Goal: Transaction & Acquisition: Purchase product/service

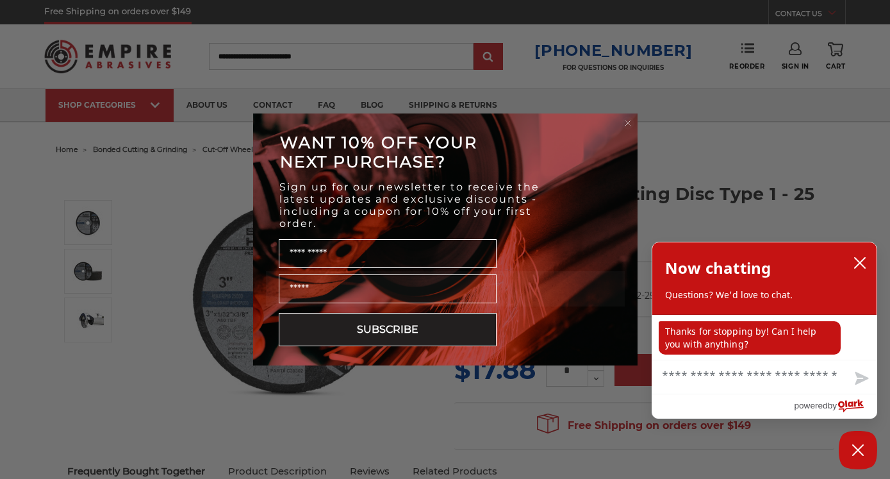
click at [628, 121] on circle "Close dialog" at bounding box center [628, 123] width 12 height 12
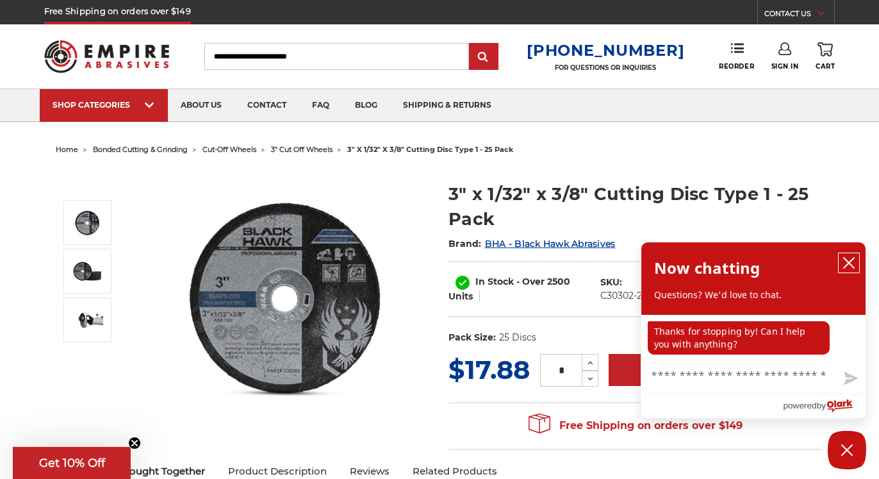
click at [847, 262] on icon "close chatbox" at bounding box center [849, 263] width 10 height 10
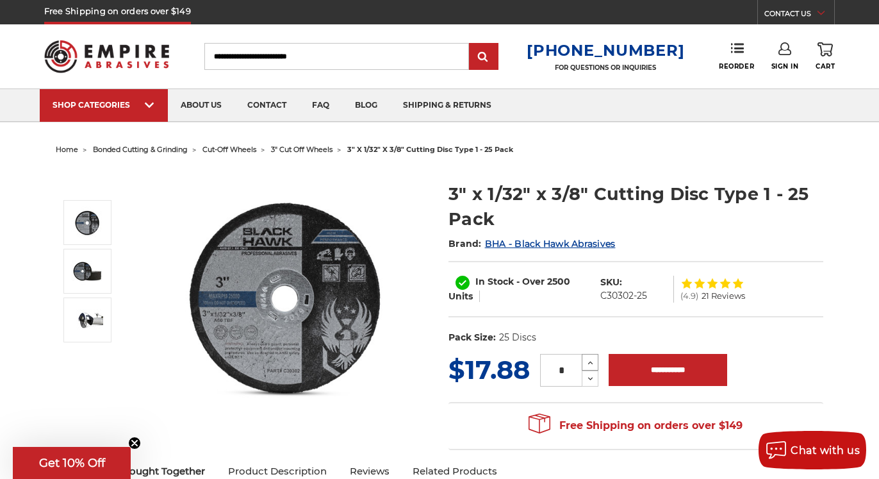
click at [590, 362] on icon at bounding box center [591, 363] width 10 height 12
type input "*"
click at [676, 365] on input "**********" at bounding box center [668, 370] width 119 height 32
type input "**********"
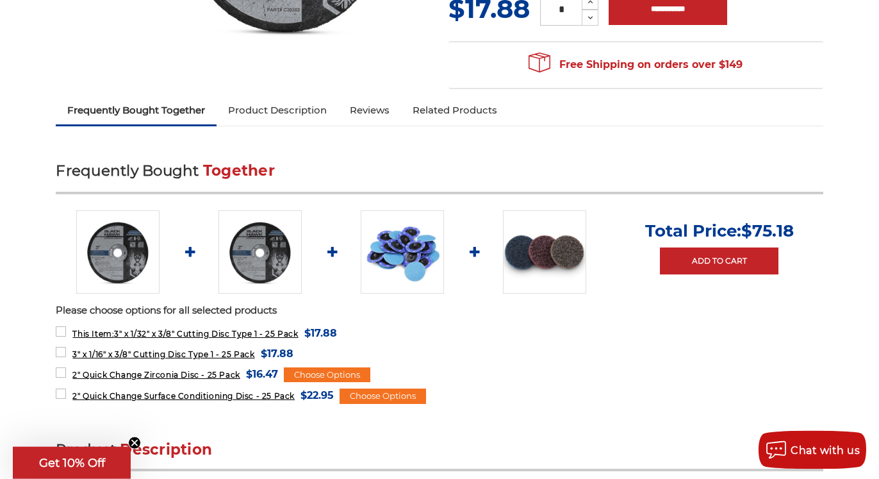
scroll to position [392, 0]
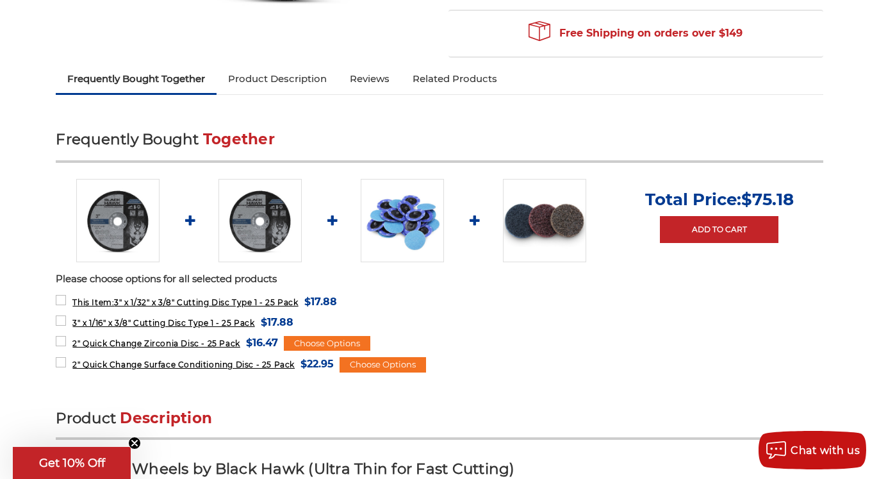
click at [409, 225] on img at bounding box center [402, 220] width 83 height 83
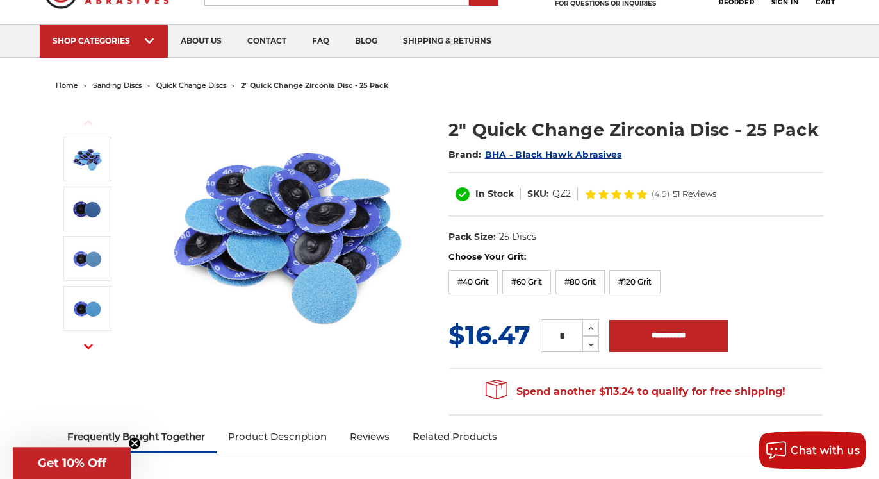
scroll to position [65, 0]
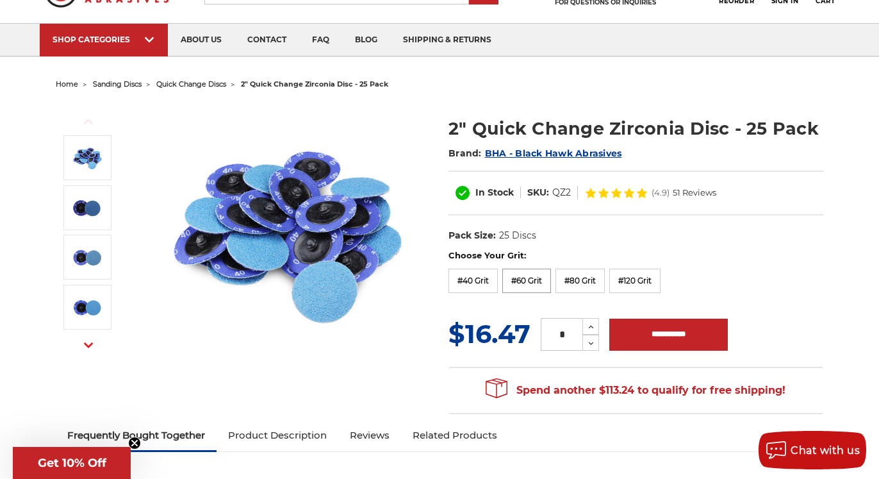
click at [536, 282] on label "#60 Grit" at bounding box center [527, 281] width 49 height 24
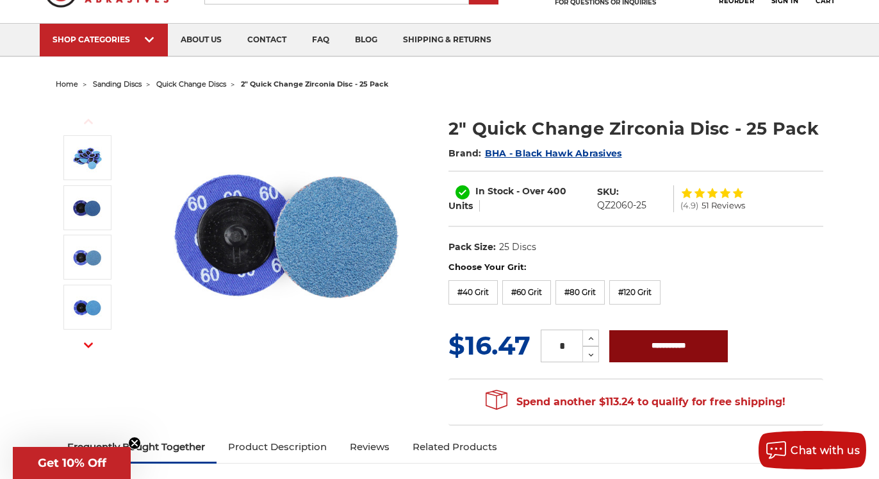
click at [656, 342] on input "**********" at bounding box center [669, 346] width 119 height 32
type input "**********"
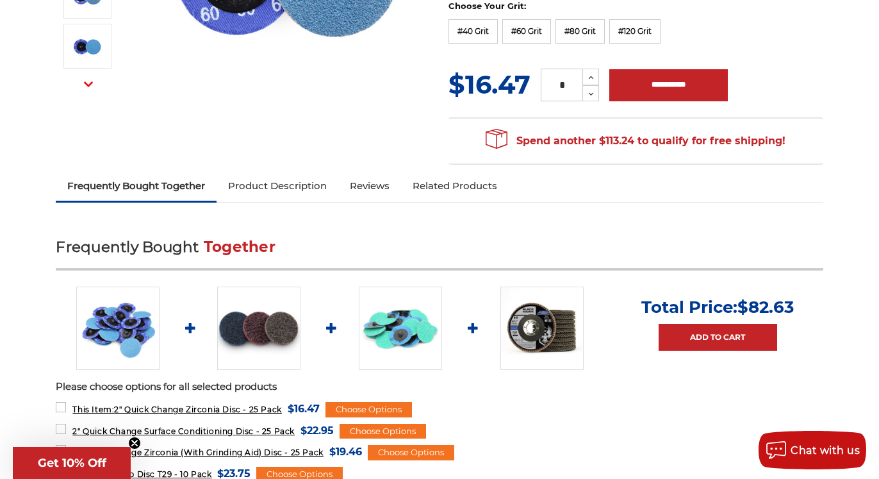
scroll to position [392, 0]
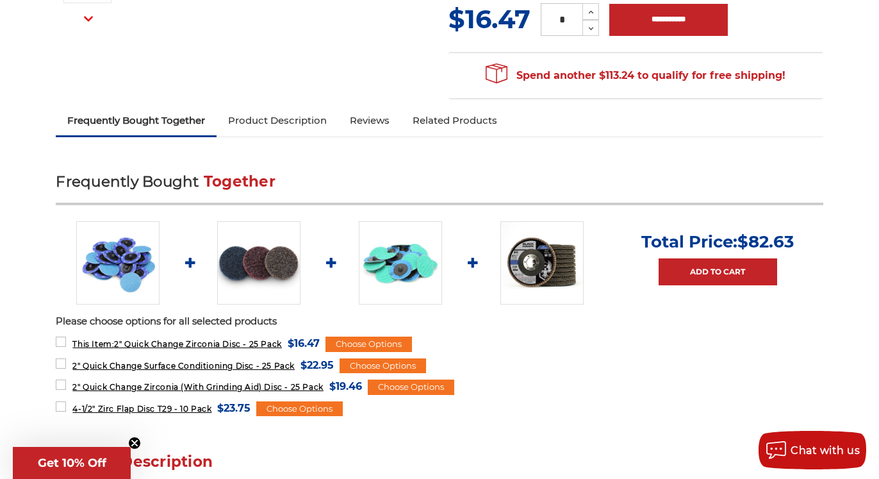
click at [397, 272] on img at bounding box center [400, 262] width 83 height 83
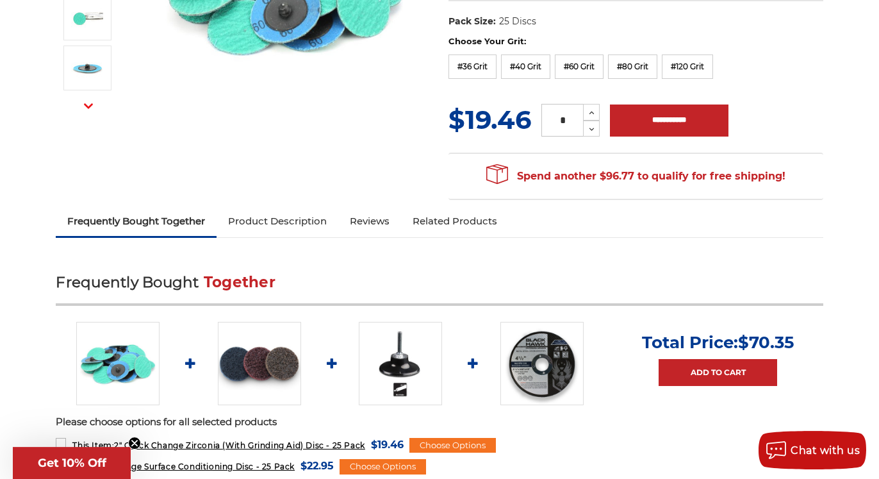
scroll to position [327, 0]
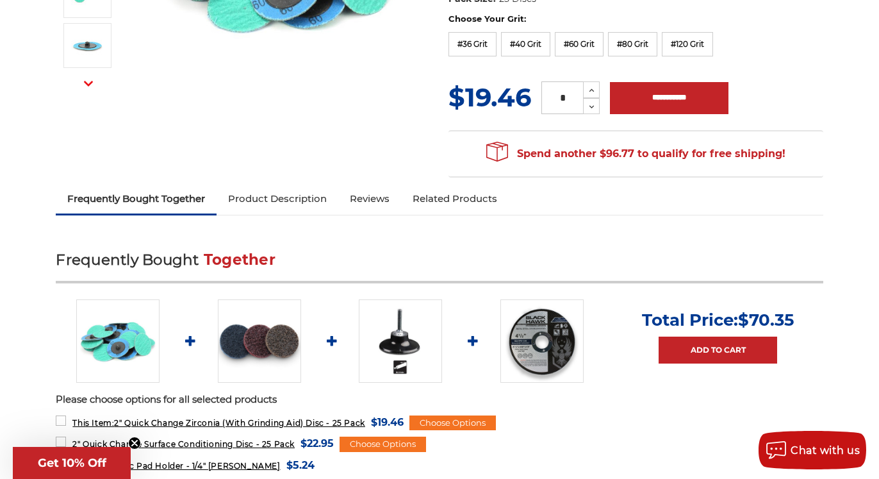
click at [315, 198] on link "Product Description" at bounding box center [278, 199] width 122 height 28
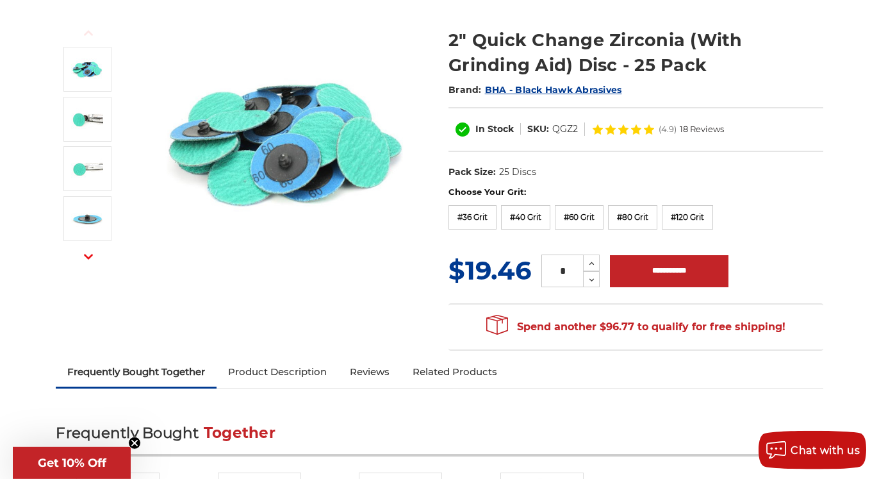
scroll to position [121, 0]
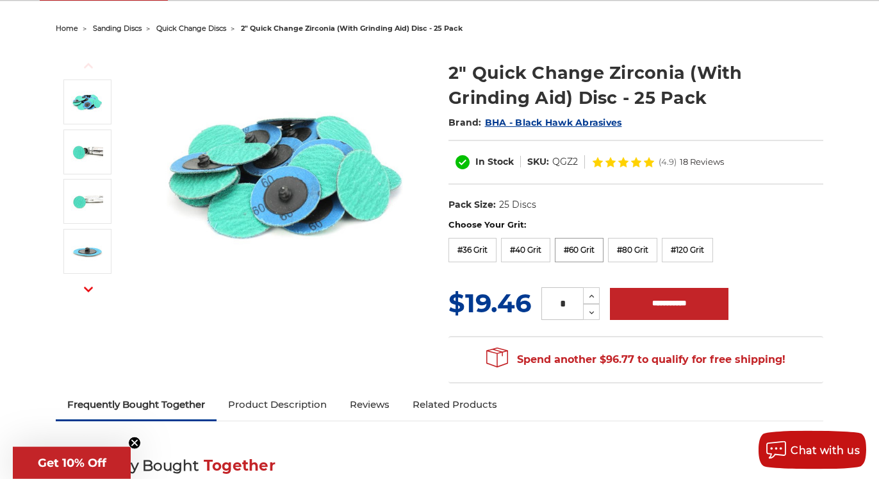
click at [582, 250] on label "#60 Grit" at bounding box center [579, 250] width 49 height 24
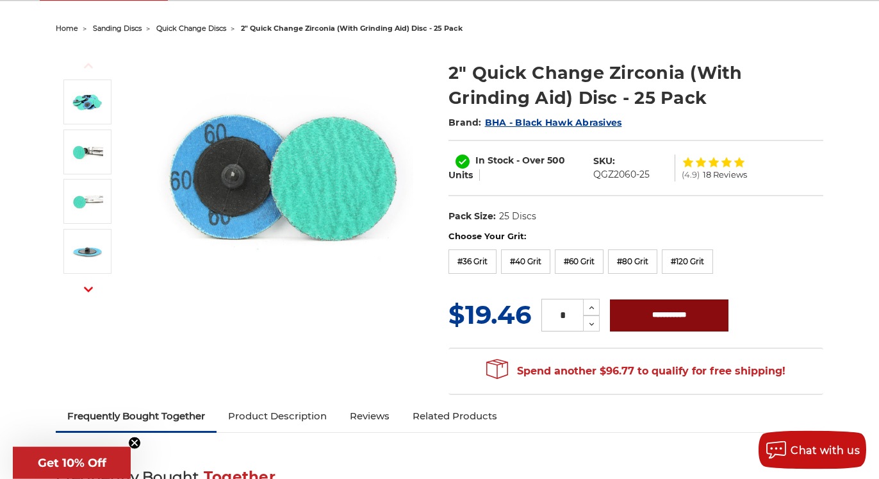
click at [645, 313] on input "**********" at bounding box center [669, 315] width 119 height 32
type input "**********"
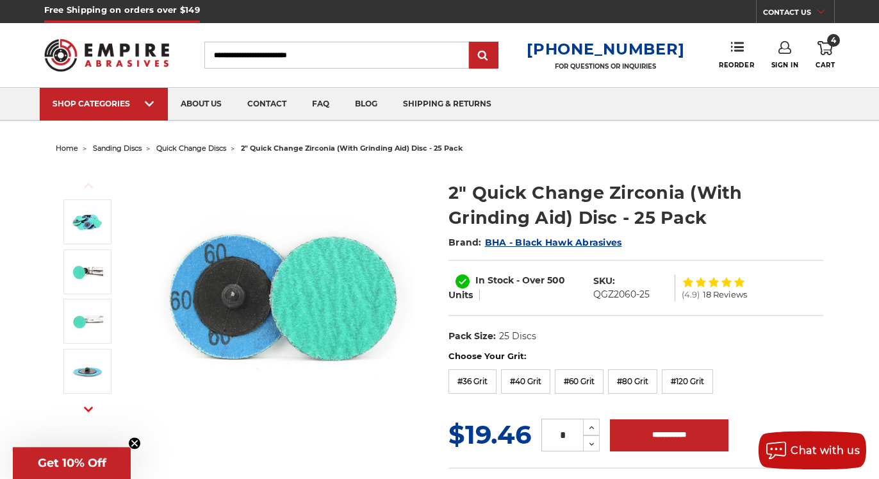
scroll to position [0, 0]
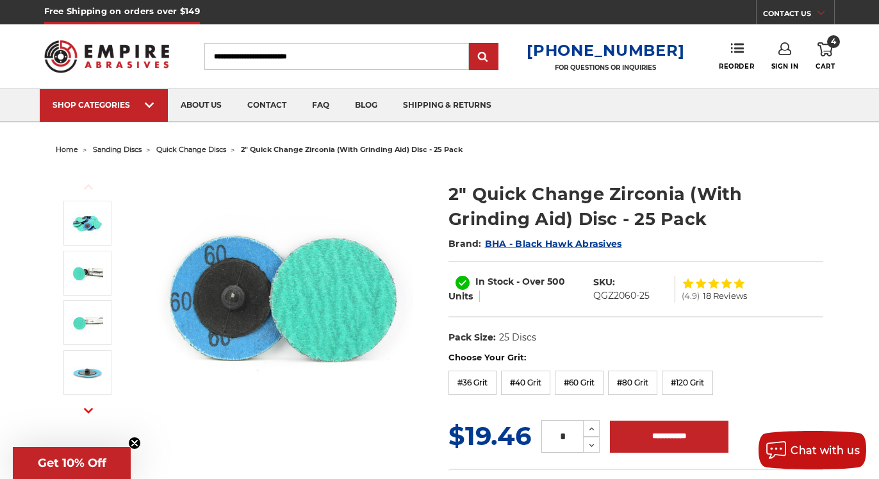
click at [828, 47] on icon at bounding box center [825, 49] width 15 height 14
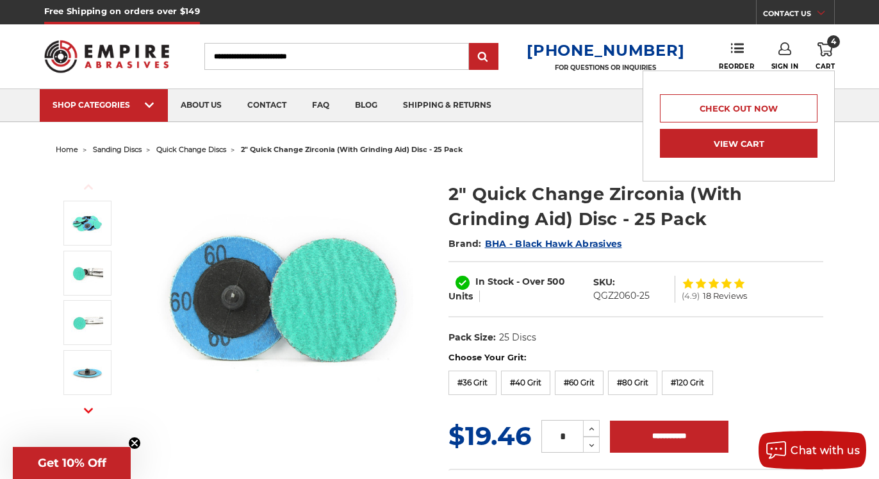
click at [742, 144] on link "View Cart" at bounding box center [739, 143] width 158 height 29
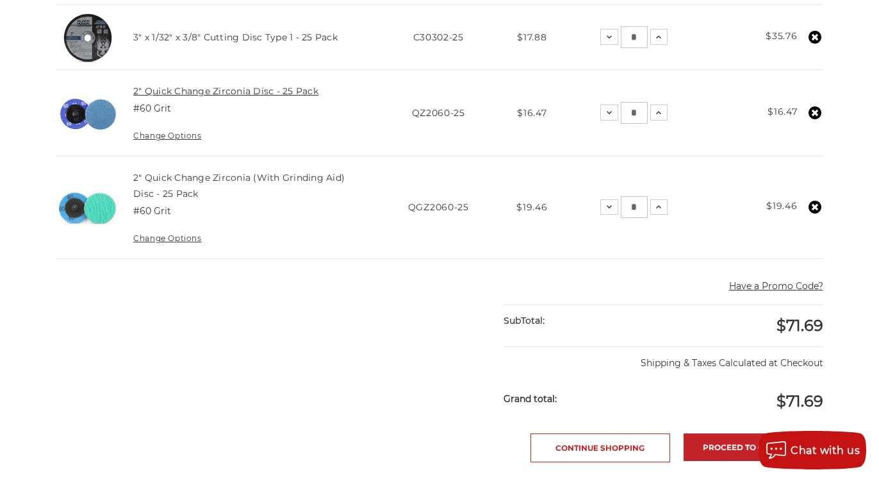
click at [215, 93] on link "2" Quick Change Zirconia Disc - 25 Pack" at bounding box center [225, 91] width 185 height 12
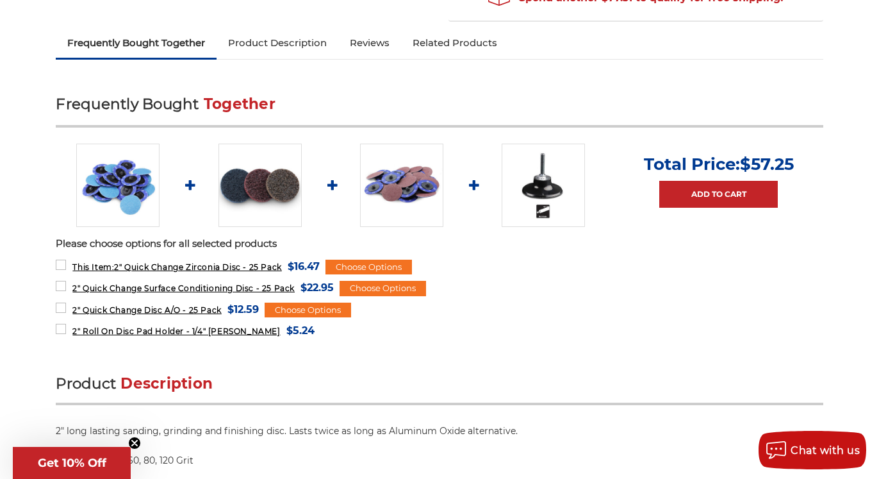
click at [303, 41] on link "Product Description" at bounding box center [278, 43] width 122 height 28
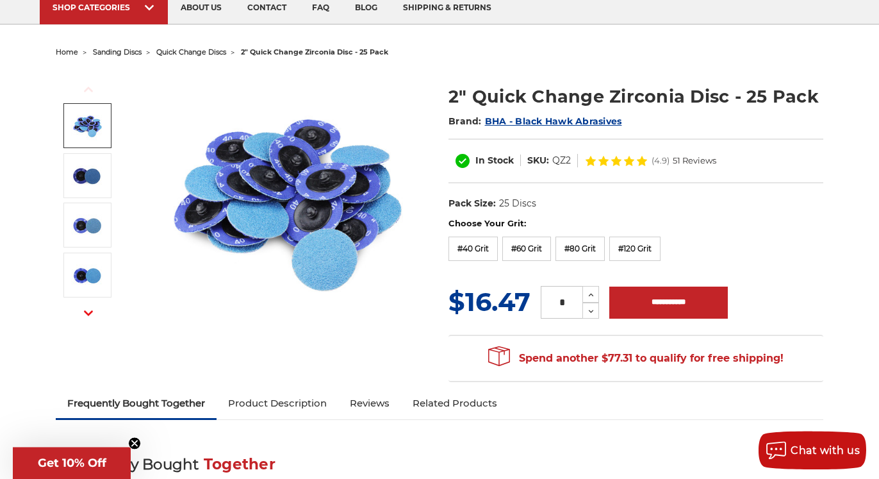
scroll to position [32, 0]
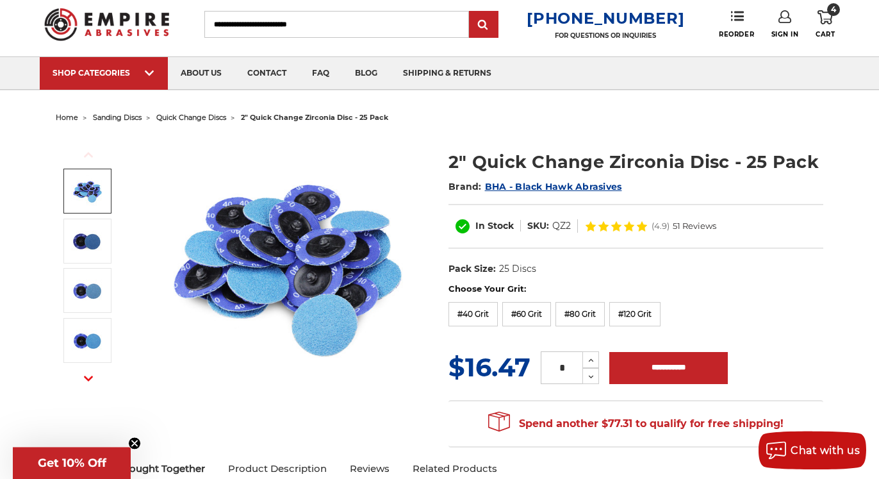
click at [822, 28] on link "4 Cart" at bounding box center [825, 24] width 19 height 28
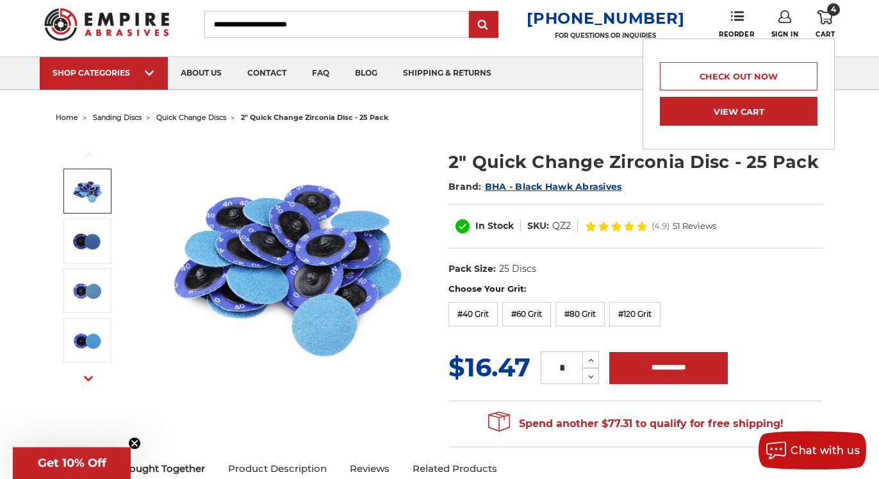
click at [756, 108] on link "View Cart" at bounding box center [739, 111] width 158 height 29
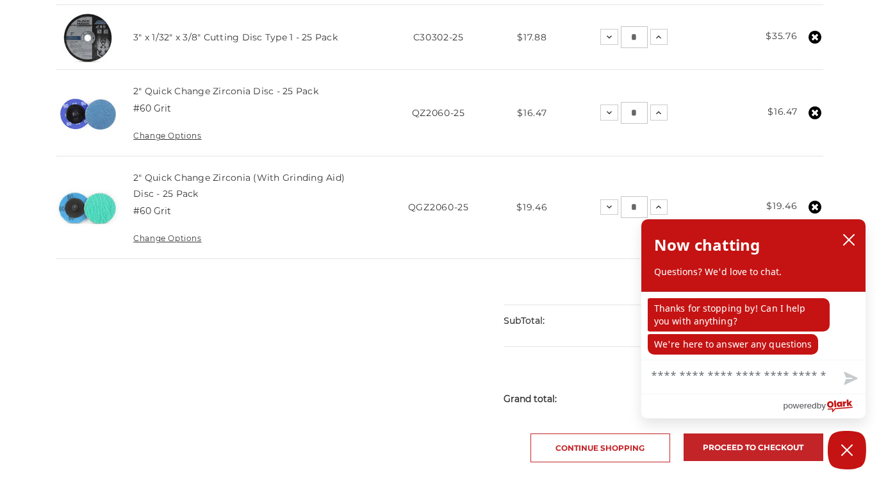
scroll to position [392, 0]
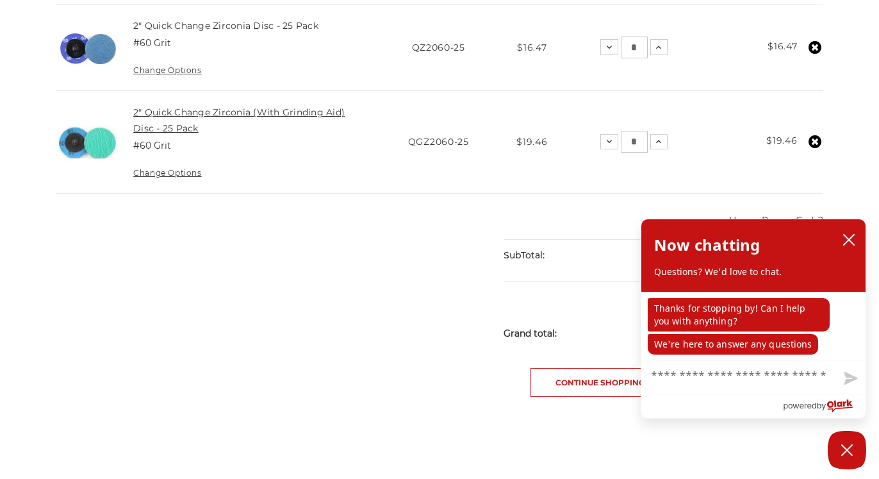
click at [184, 131] on link "2" Quick Change Zirconia (With Grinding Aid) Disc - 25 Pack" at bounding box center [239, 119] width 212 height 27
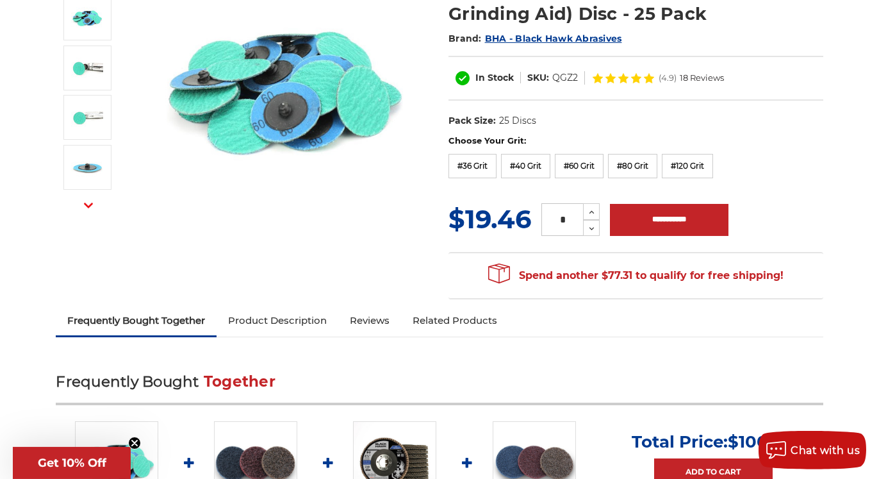
scroll to position [262, 0]
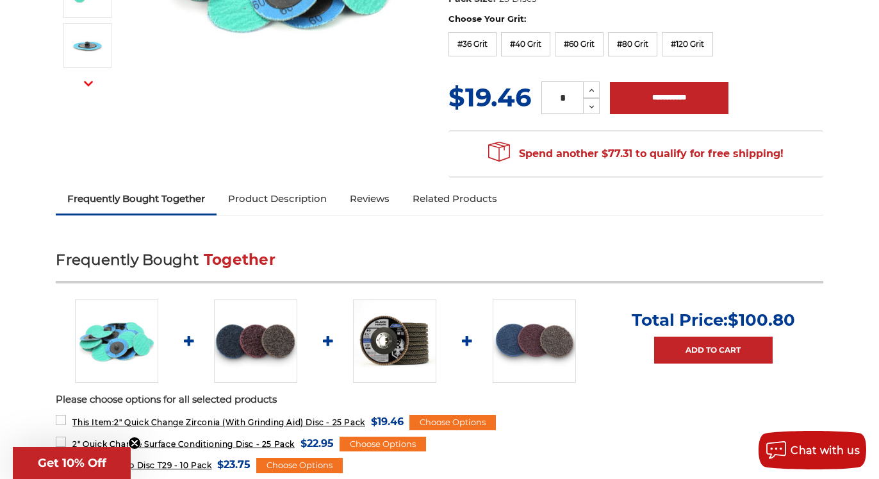
click at [381, 196] on link "Reviews" at bounding box center [369, 199] width 63 height 28
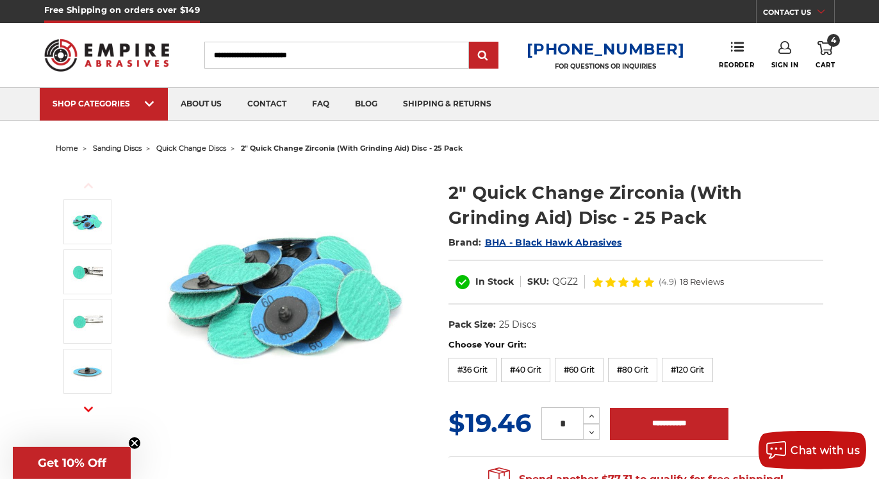
scroll to position [0, 0]
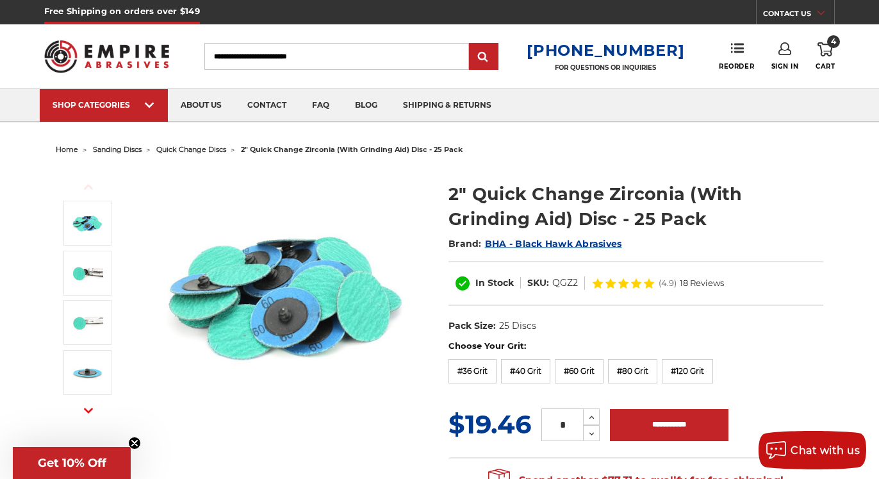
click at [824, 51] on icon at bounding box center [825, 49] width 15 height 14
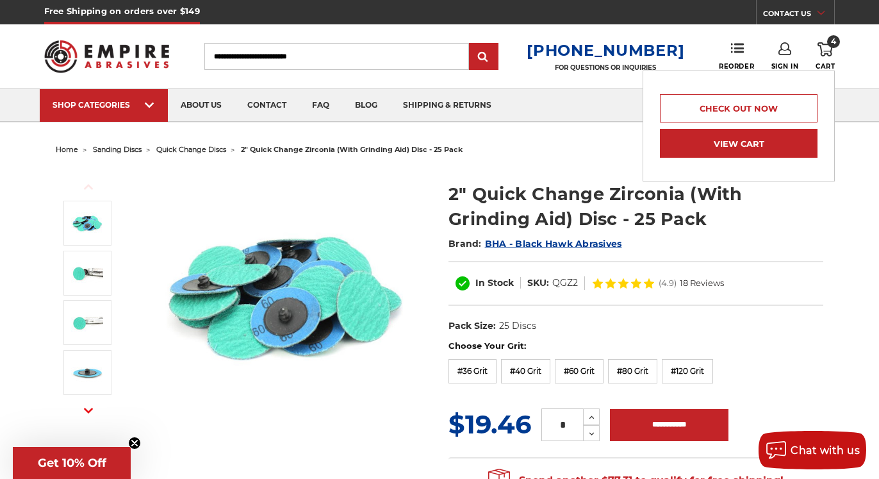
click at [719, 138] on link "View Cart" at bounding box center [739, 143] width 158 height 29
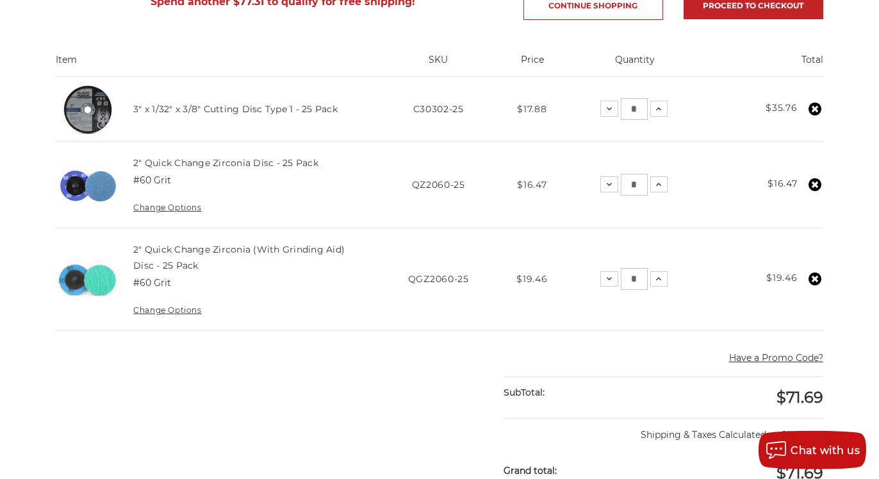
scroll to position [262, 0]
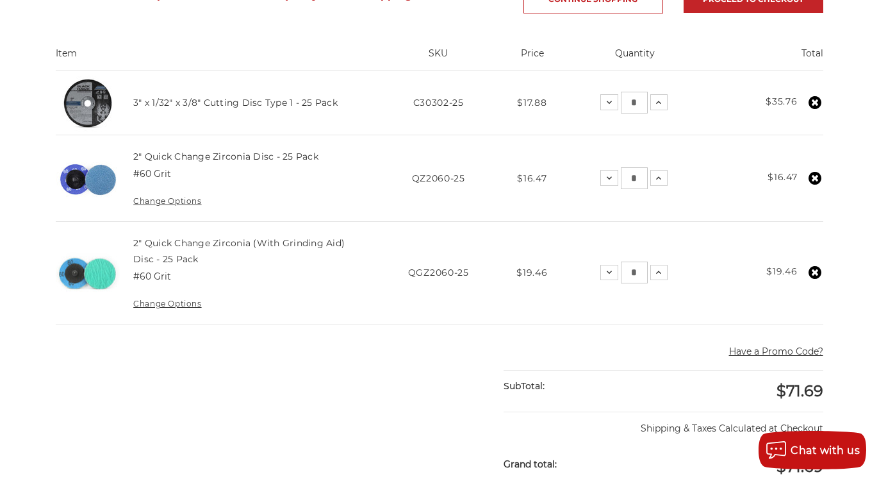
click at [813, 182] on use at bounding box center [815, 178] width 13 height 13
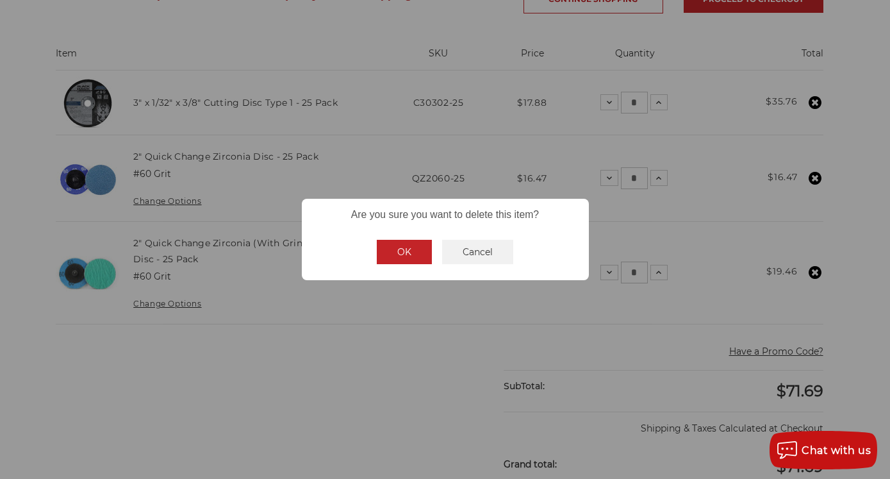
click at [415, 254] on button "OK" at bounding box center [404, 252] width 55 height 24
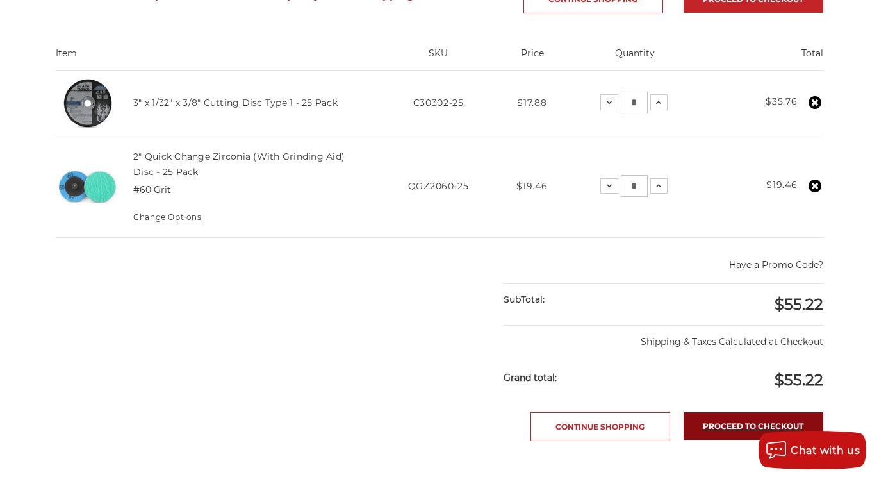
click at [729, 423] on link "Proceed to checkout" at bounding box center [754, 426] width 140 height 28
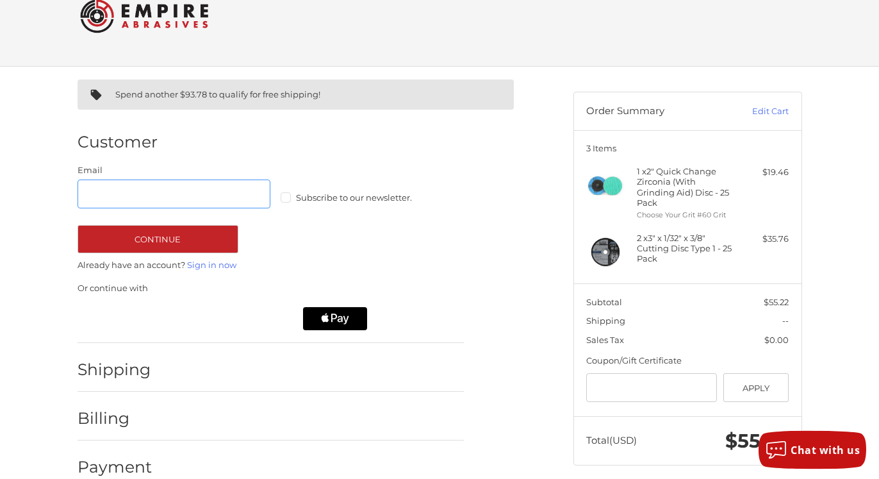
scroll to position [35, 0]
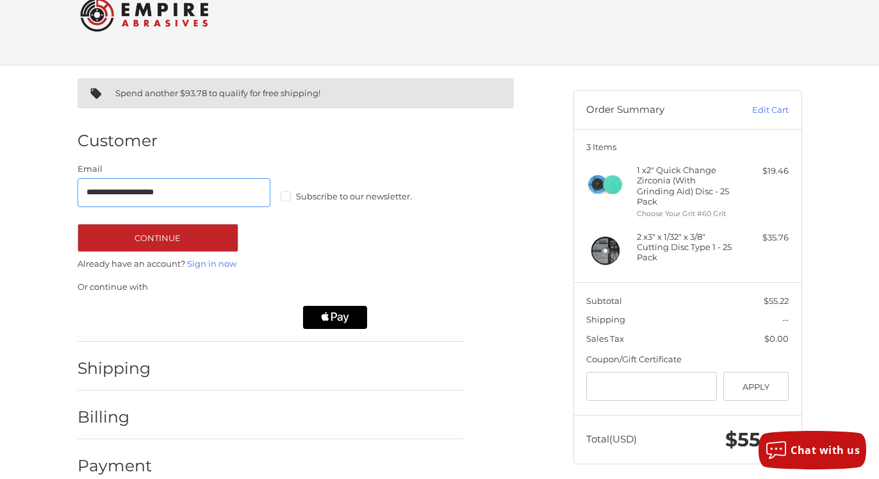
type input "**********"
click at [286, 197] on label "Subscribe to our newsletter." at bounding box center [378, 196] width 194 height 10
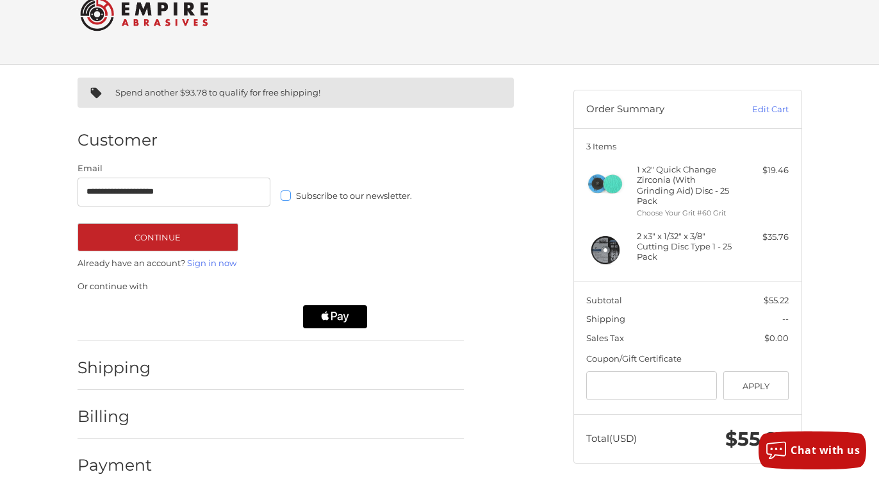
scroll to position [56, 0]
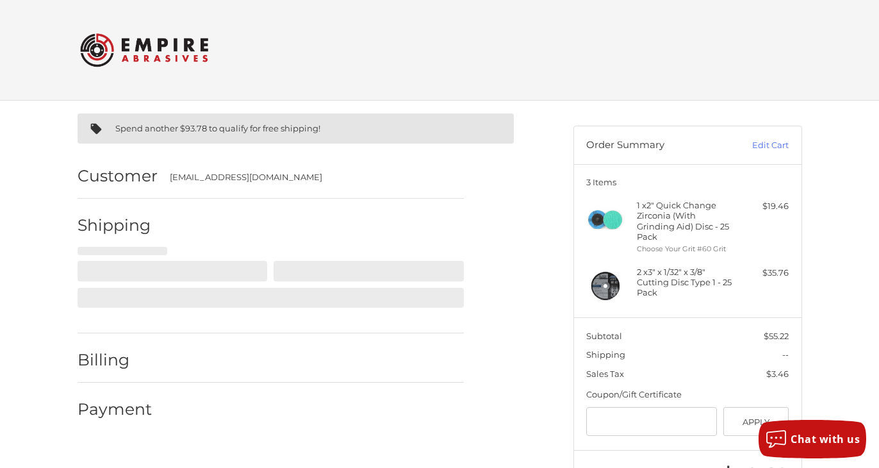
select select "**"
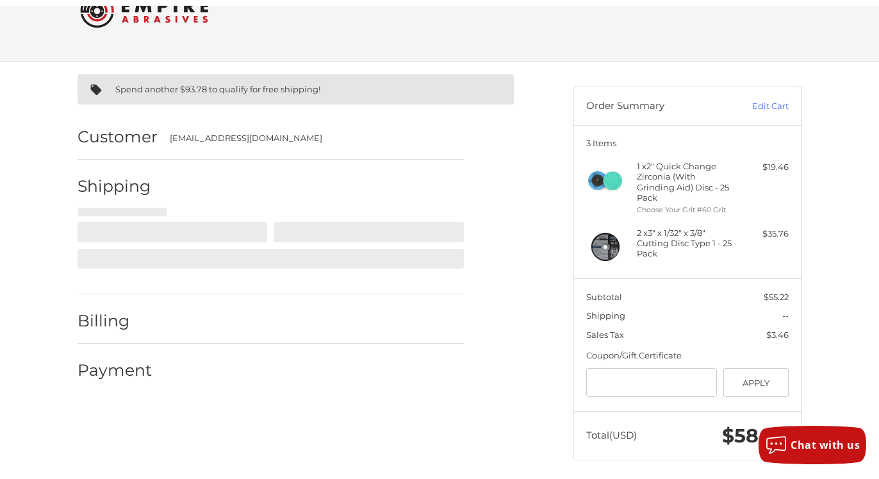
scroll to position [46, 0]
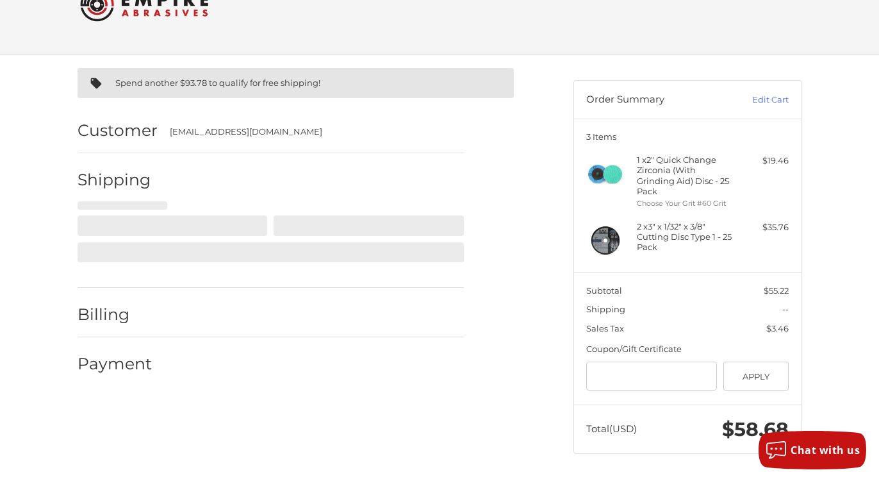
select select "**"
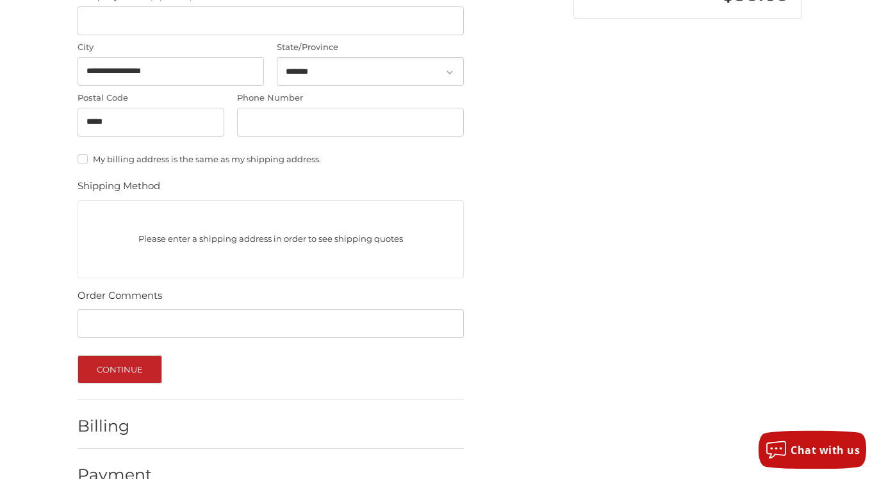
scroll to position [512, 0]
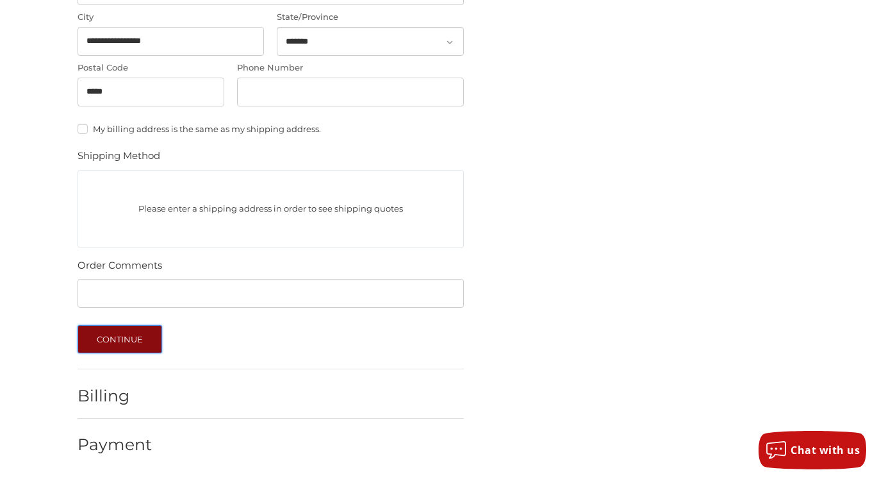
click at [106, 336] on button "Continue" at bounding box center [120, 339] width 85 height 28
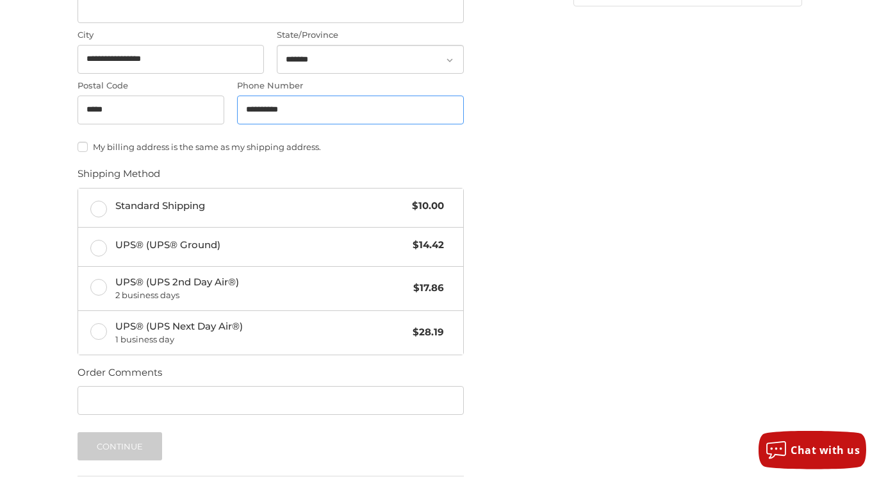
scroll to position [494, 0]
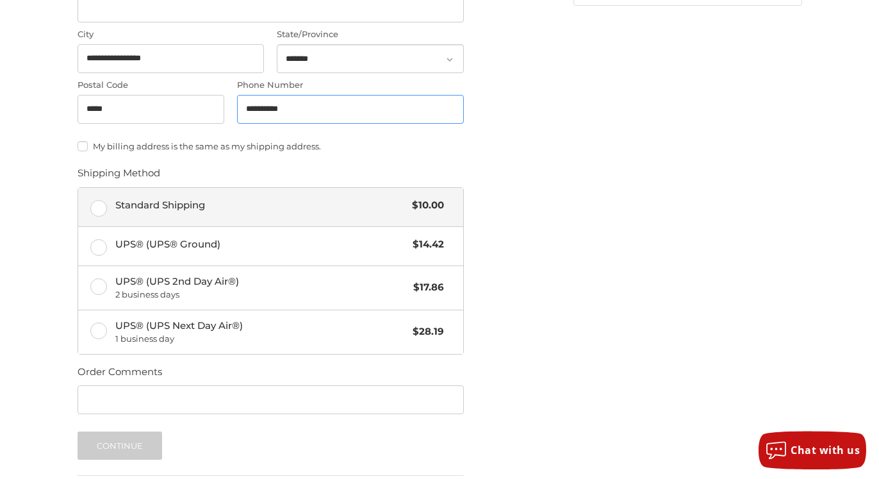
type input "**********"
click at [99, 206] on label "Standard Shipping $10.00" at bounding box center [270, 207] width 385 height 38
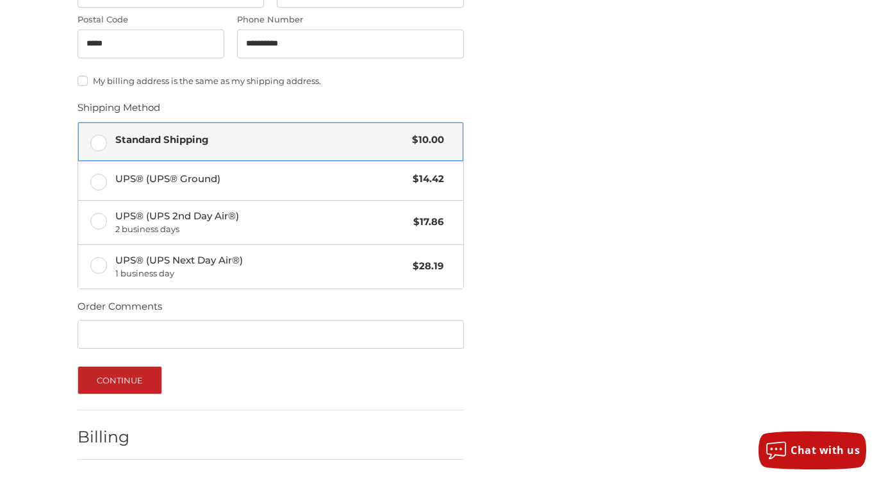
scroll to position [601, 0]
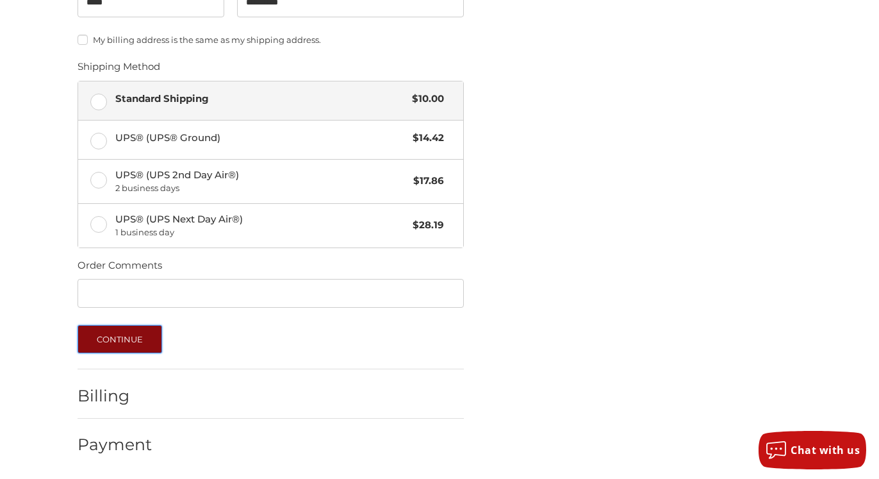
click at [126, 337] on button "Continue" at bounding box center [120, 339] width 85 height 28
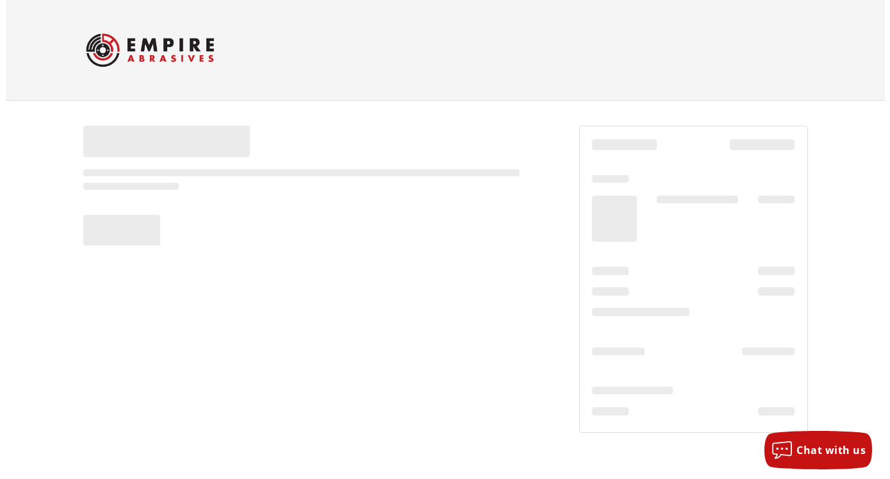
scroll to position [0, 0]
